Goal: Task Accomplishment & Management: Manage account settings

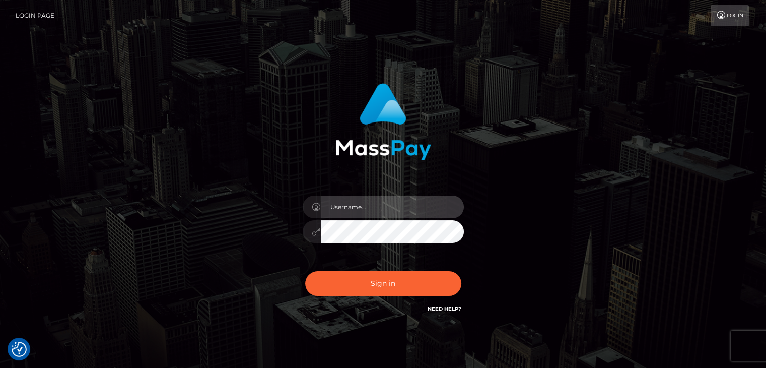
click at [362, 207] on input "text" at bounding box center [392, 206] width 143 height 23
type input "Hishani"
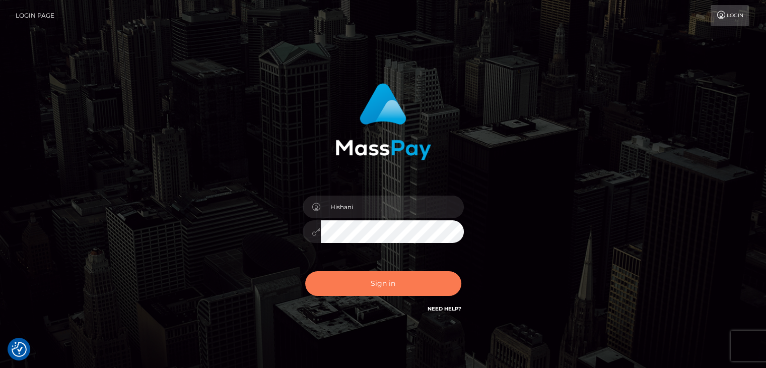
click at [374, 286] on button "Sign in" at bounding box center [383, 283] width 156 height 25
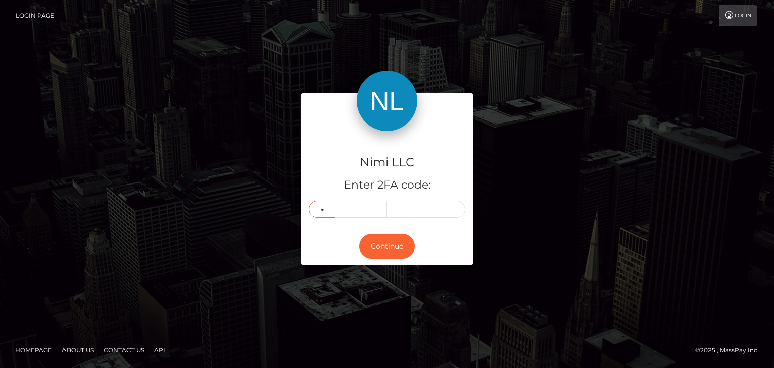
type input "4"
type input "8"
type input "3"
type input "4"
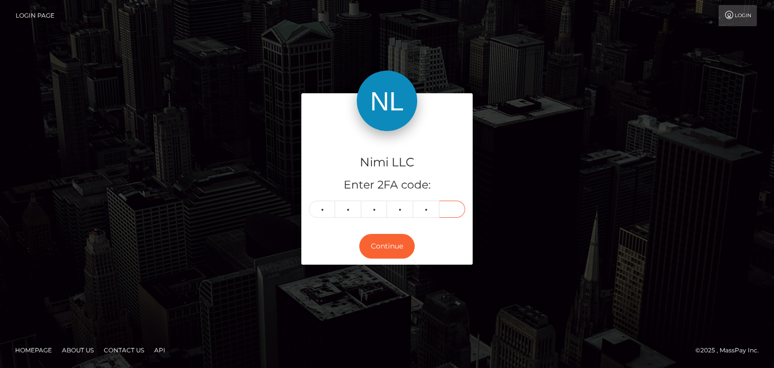
type input "7"
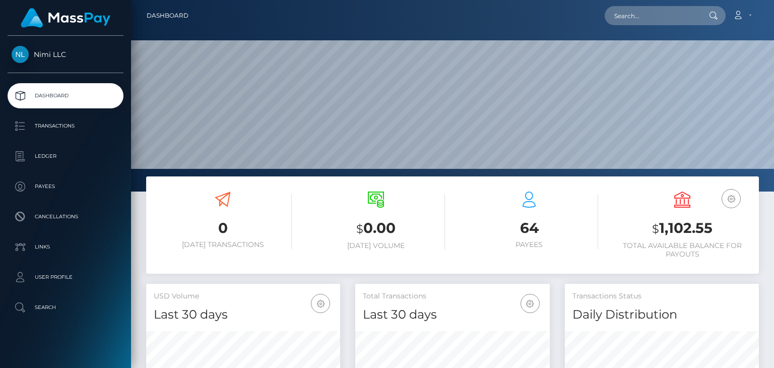
scroll to position [178, 193]
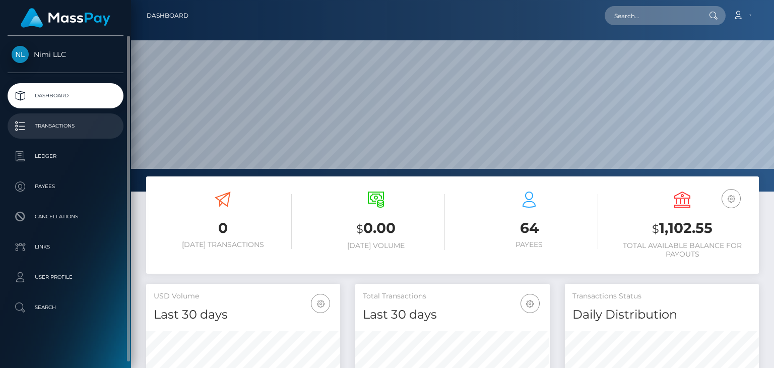
click at [56, 123] on p "Transactions" at bounding box center [66, 125] width 108 height 15
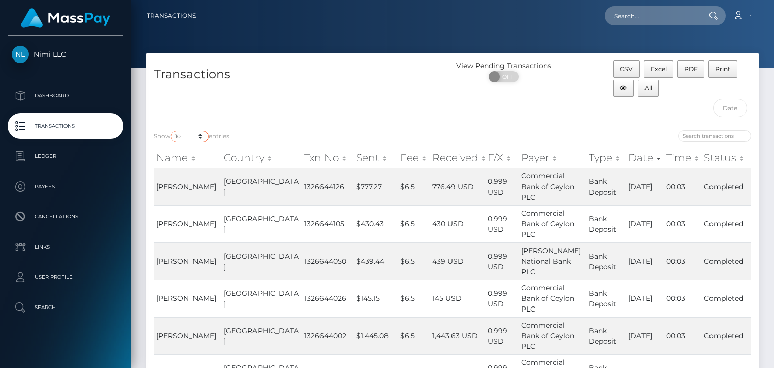
click at [200, 137] on select "10 25 50 100 250 500 1,000 3,500" at bounding box center [190, 136] width 38 height 12
click at [172, 130] on select "10 25 50 100 250 500 1,000 3,500" at bounding box center [190, 136] width 38 height 12
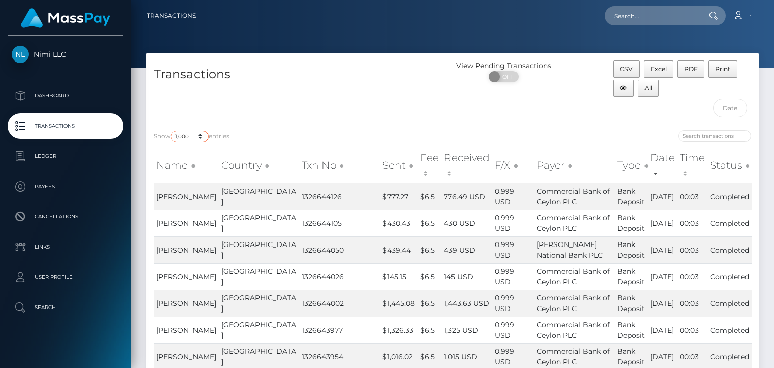
click at [201, 138] on select "10 25 50 100 250 500 1,000 3,500" at bounding box center [190, 136] width 38 height 12
select select "50"
click at [172, 130] on select "10 25 50 100 250 500 1,000 3,500" at bounding box center [190, 136] width 38 height 12
click at [653, 110] on div "CSV Excel PDF Print All" at bounding box center [681, 91] width 153 height 62
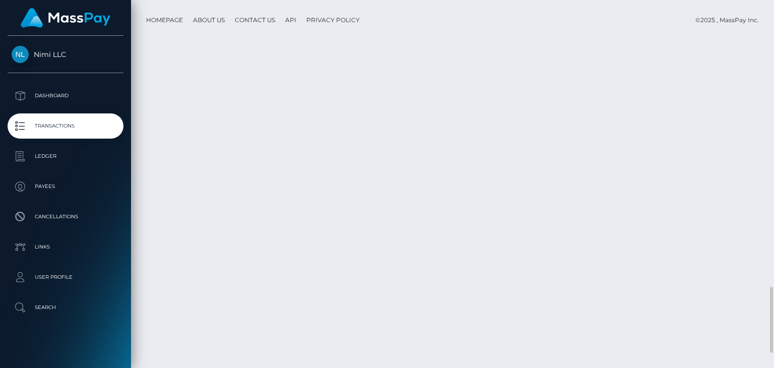
scroll to position [1675, 0]
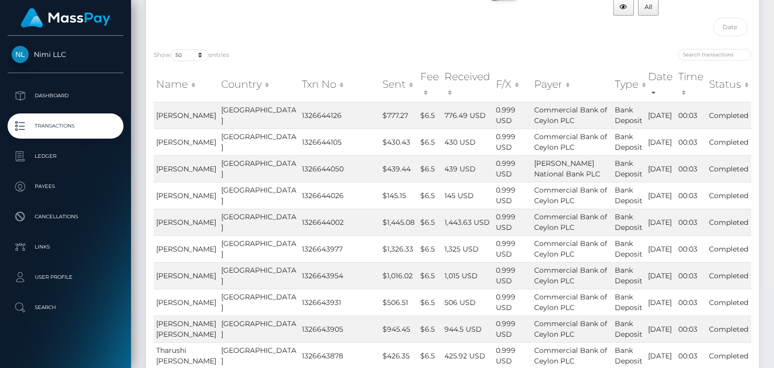
scroll to position [0, 0]
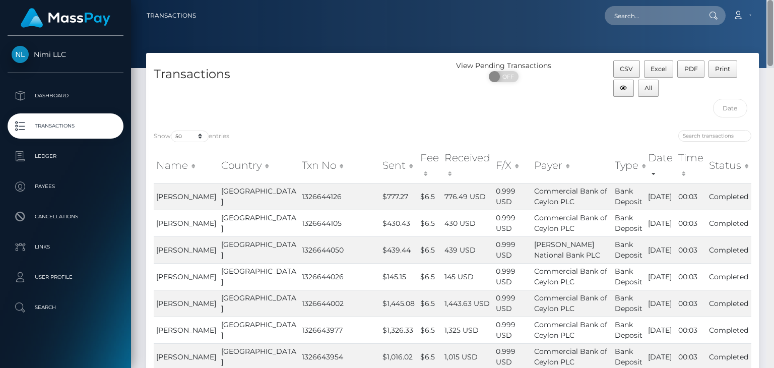
drag, startPoint x: 771, startPoint y: 317, endPoint x: 773, endPoint y: 2, distance: 314.8
click at [773, 2] on div "Transactions Loading... Loading..." at bounding box center [452, 184] width 643 height 368
click at [627, 66] on span "CSV" at bounding box center [625, 69] width 13 height 8
